Goal: Task Accomplishment & Management: Manage account settings

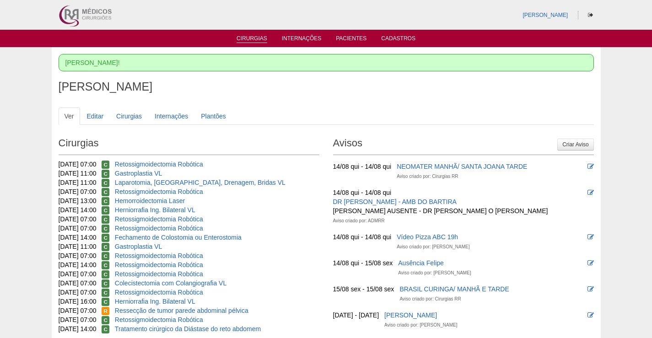
click at [260, 36] on link "Cirurgias" at bounding box center [252, 39] width 31 height 8
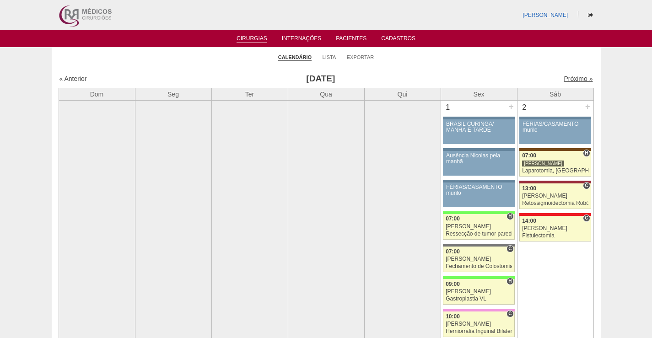
click at [565, 81] on link "Próximo »" at bounding box center [578, 78] width 29 height 7
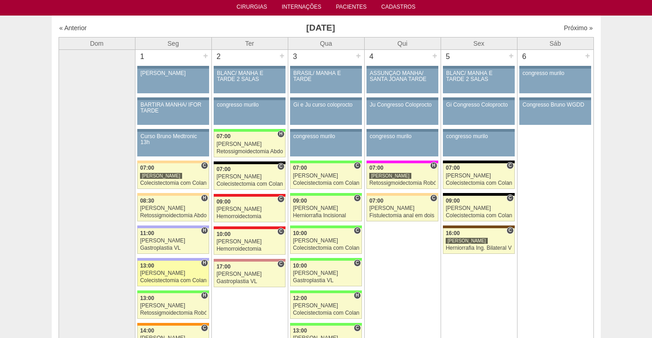
scroll to position [91, 0]
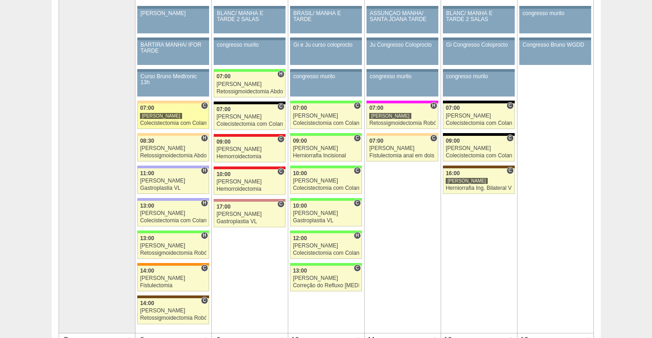
click at [166, 118] on div "[PERSON_NAME]" at bounding box center [161, 116] width 42 height 7
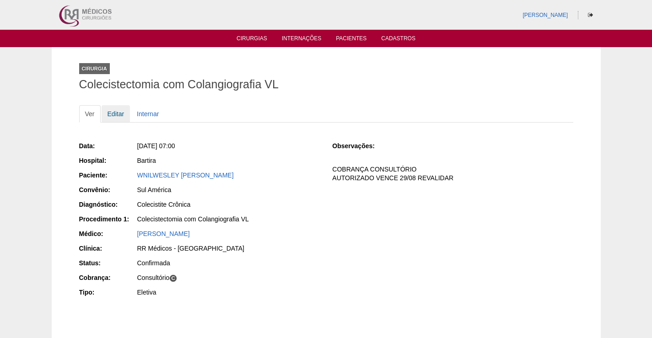
click at [121, 117] on link "Editar" at bounding box center [116, 113] width 29 height 17
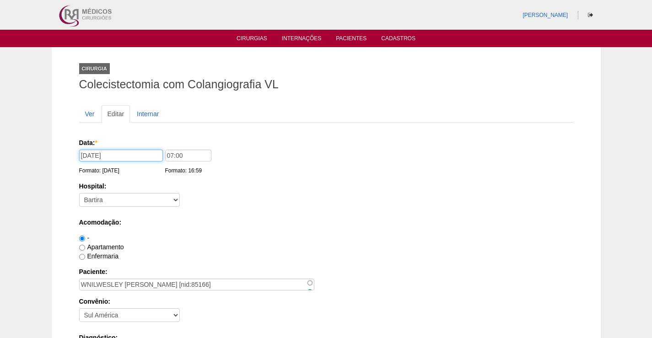
click at [89, 154] on input "[DATE]" at bounding box center [121, 156] width 84 height 12
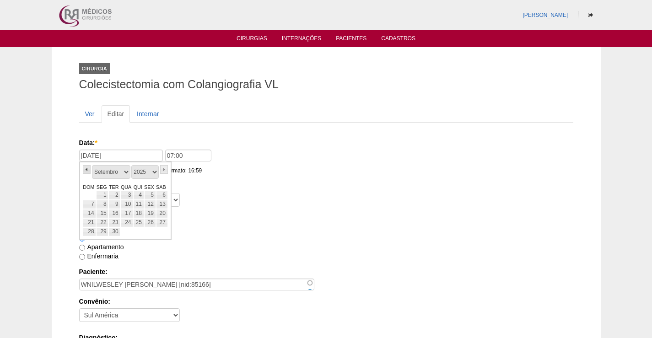
click at [86, 167] on link "«" at bounding box center [87, 169] width 8 height 9
click at [104, 231] on link "25" at bounding box center [102, 231] width 12 height 9
type input "25/08/2025"
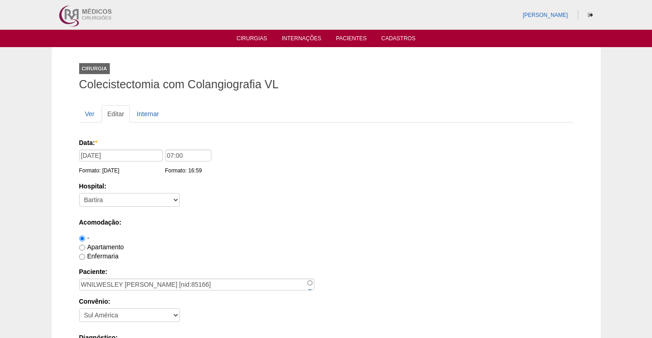
click at [231, 203] on div "Hospital: - Nenhum - 9 de Julho Albert Einstein Alvorada América Assunção Barti…" at bounding box center [326, 197] width 494 height 30
drag, startPoint x: 170, startPoint y: 157, endPoint x: 146, endPoint y: 157, distance: 23.8
click at [146, 147] on div "Data: * 25/08/2025 Formato: 13/08/2025 07:00 Formato: 16:59" at bounding box center [324, 142] width 491 height 9
drag, startPoint x: 170, startPoint y: 156, endPoint x: 161, endPoint y: 156, distance: 9.6
click at [161, 147] on div "Data: * 25/08/2025 Formato: 13/08/2025 07:00 Formato: 16:59" at bounding box center [324, 142] width 491 height 9
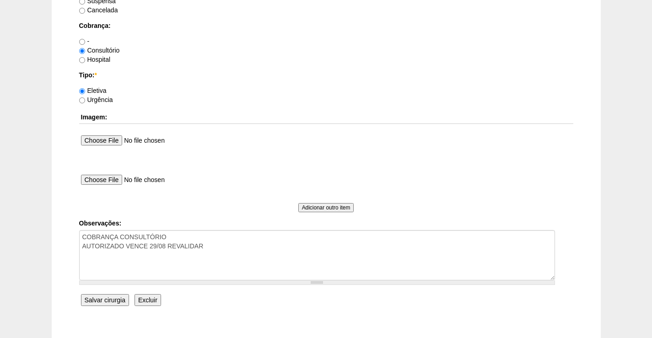
scroll to position [841, 0]
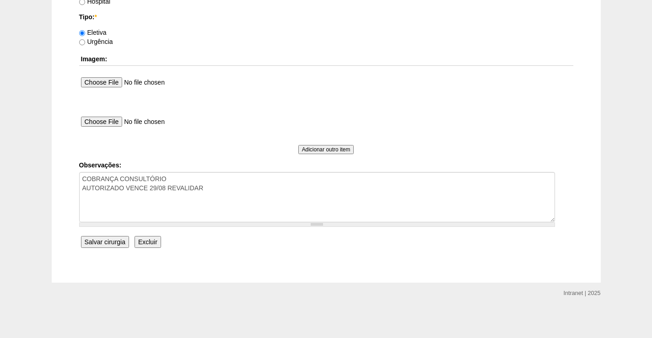
type input "11:00"
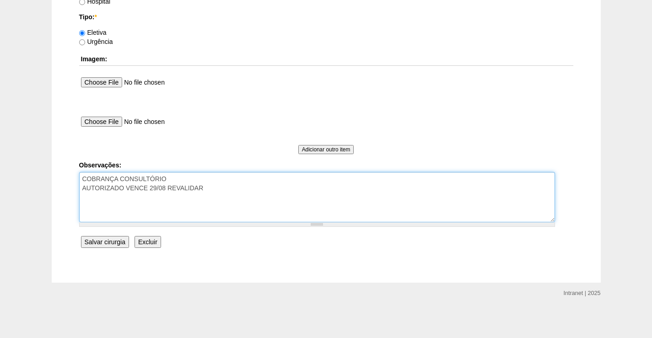
click at [209, 195] on textarea "COBRANÇA CONSULTÓRIO AUTORIZADO VENCE 29/08 REVALIDAR" at bounding box center [317, 197] width 476 height 50
type textarea "COBRANÇA CONSULTÓRIO AUTORIZADO VENCE 29/08 REVALIDAR PACIENTE CIENTE QUE NÃO E…"
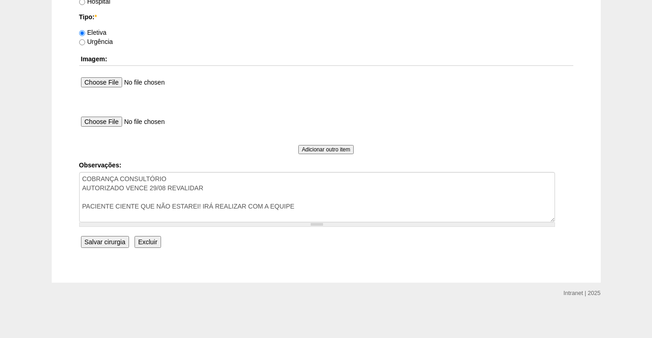
click at [88, 244] on input "Salvar cirurgia" at bounding box center [105, 242] width 48 height 12
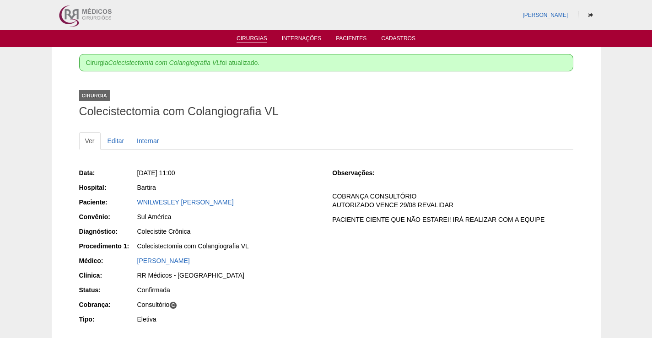
click at [251, 38] on link "Cirurgias" at bounding box center [252, 39] width 31 height 8
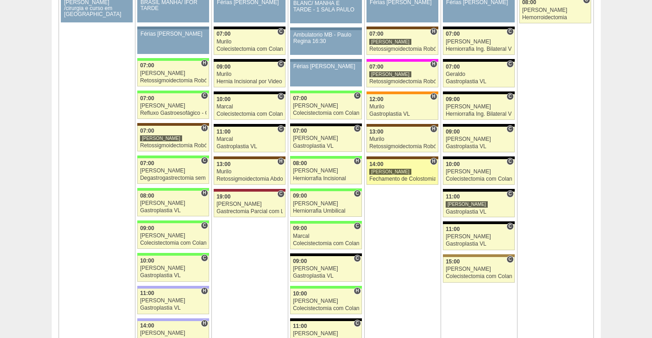
scroll to position [1418, 0]
